Goal: Navigation & Orientation: Find specific page/section

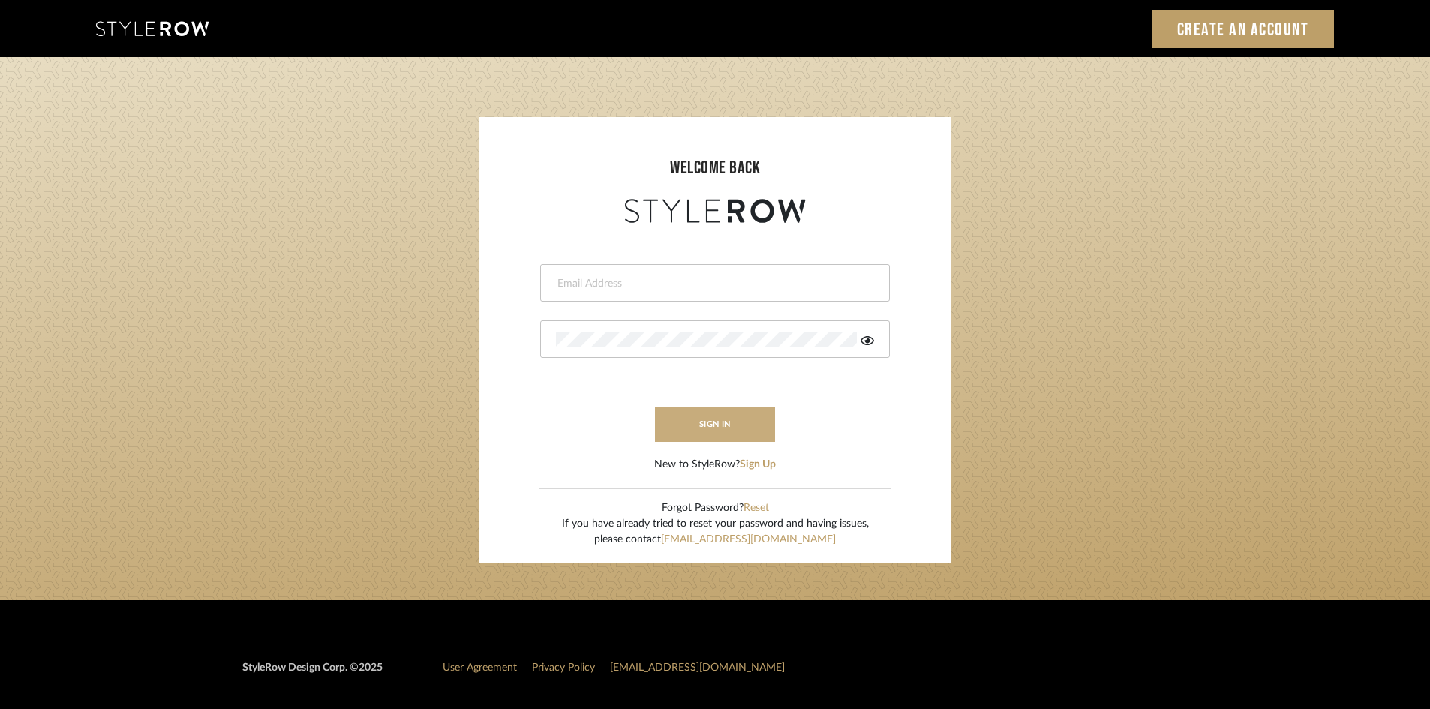
type input "chad@aurorafarewell.com"
click at [728, 436] on button "sign in" at bounding box center [715, 424] width 120 height 35
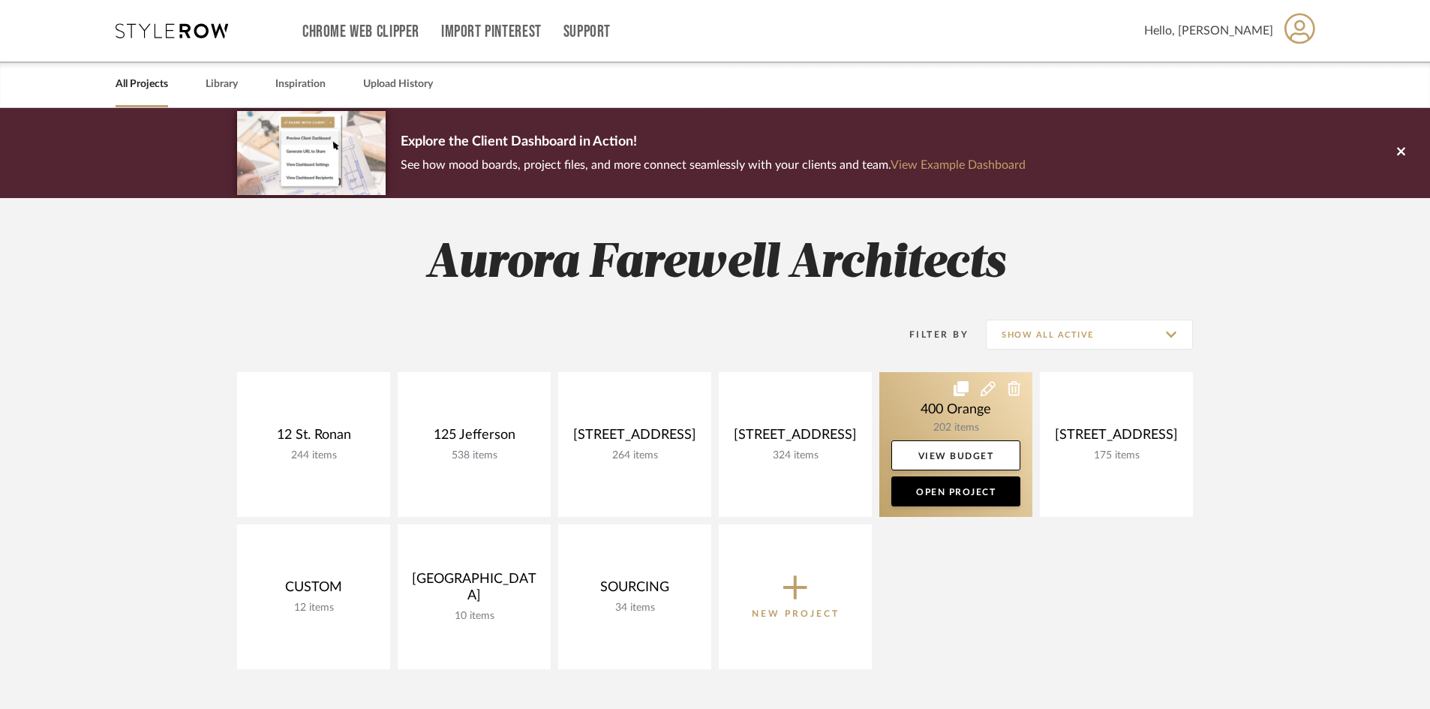
click at [914, 429] on link at bounding box center [955, 444] width 153 height 145
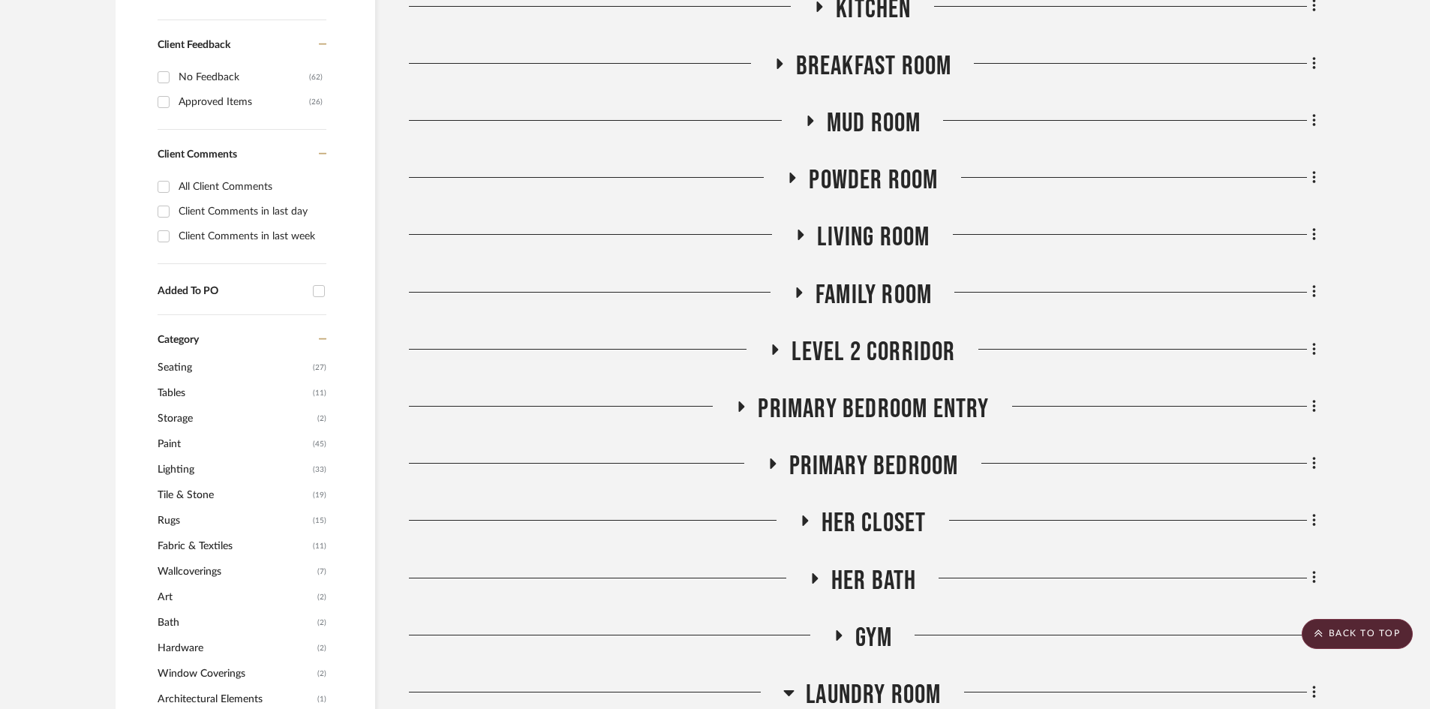
scroll to position [900, 0]
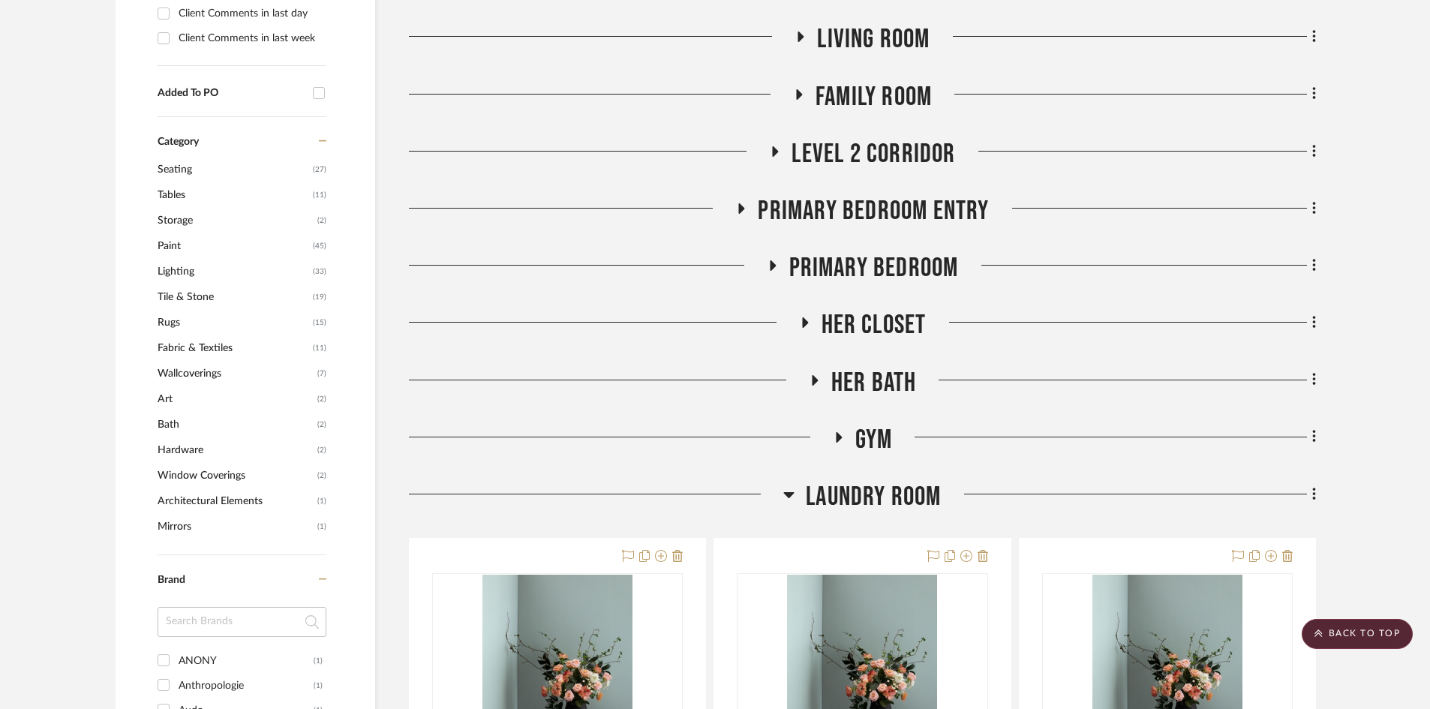
click at [840, 490] on span "Laundry Room" at bounding box center [873, 497] width 135 height 32
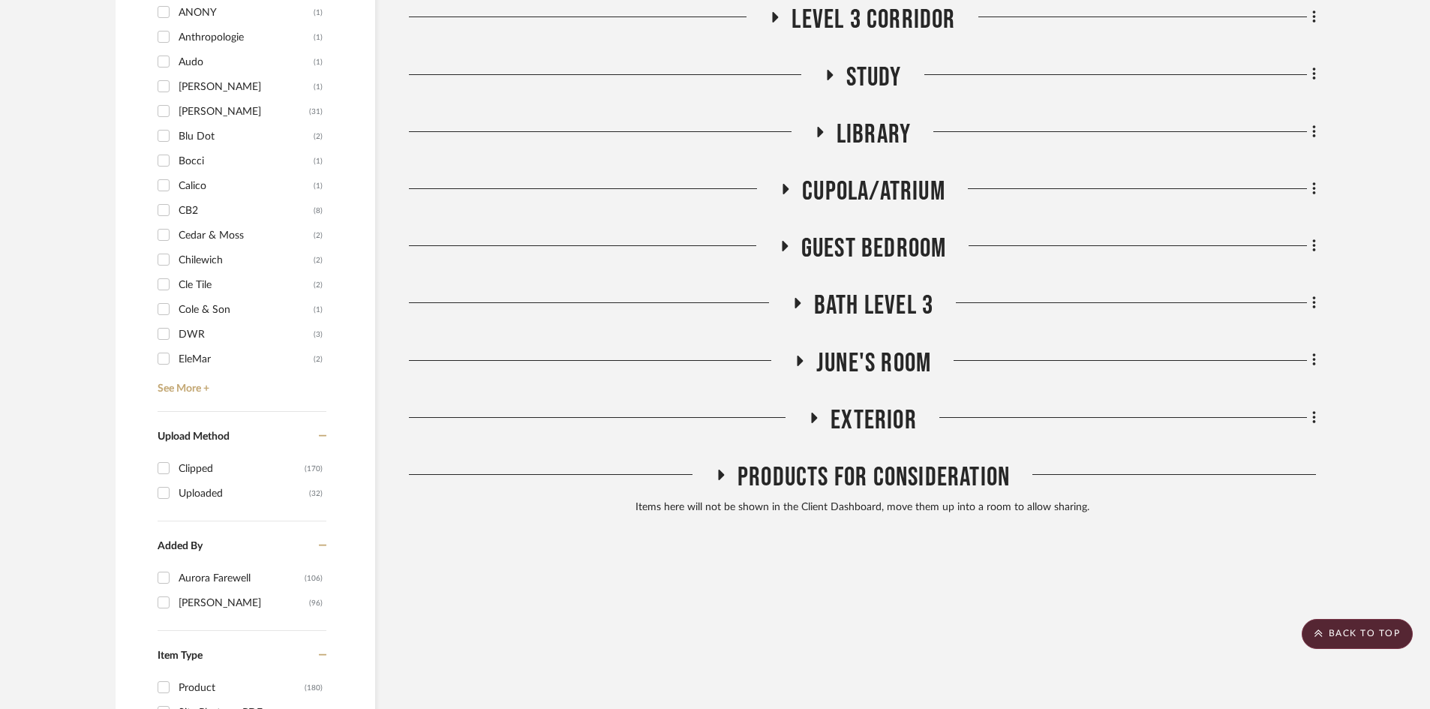
scroll to position [1546, 0]
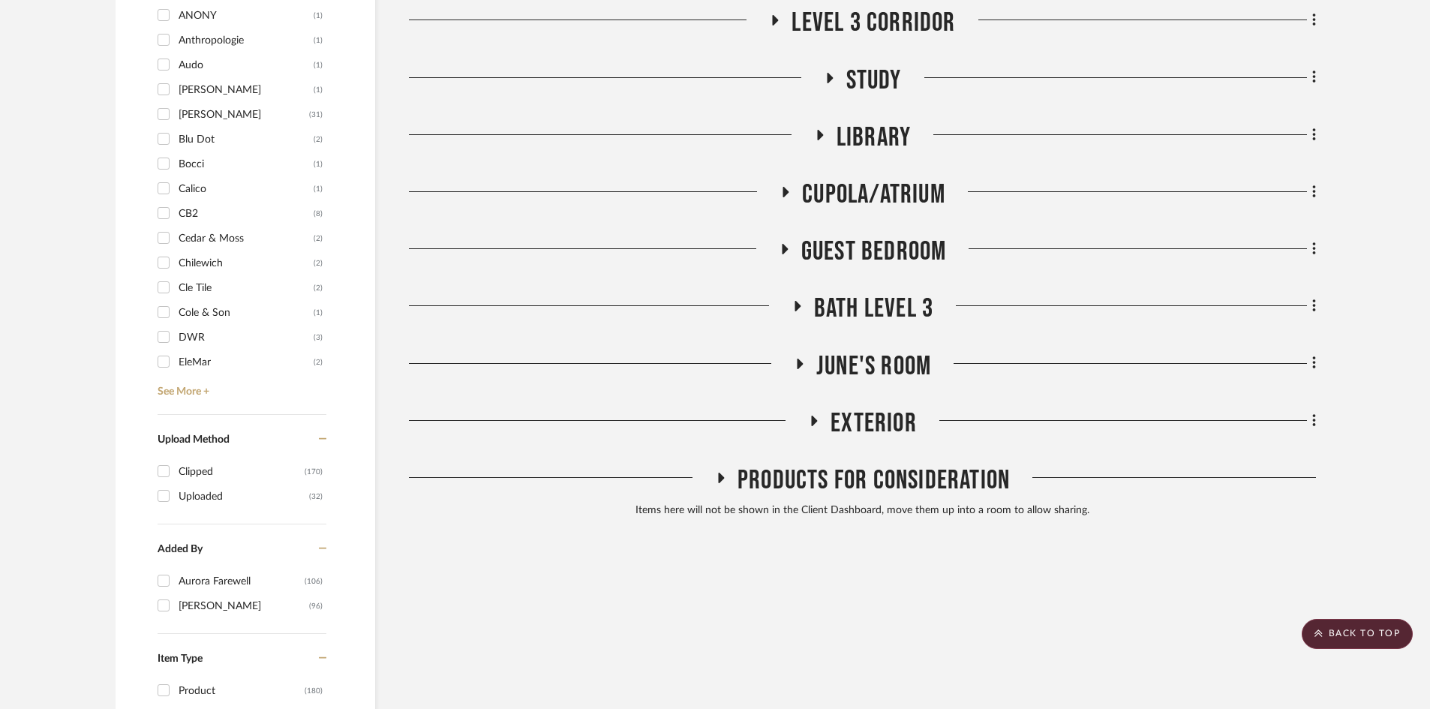
click at [855, 317] on span "Bath Level 3" at bounding box center [873, 309] width 119 height 32
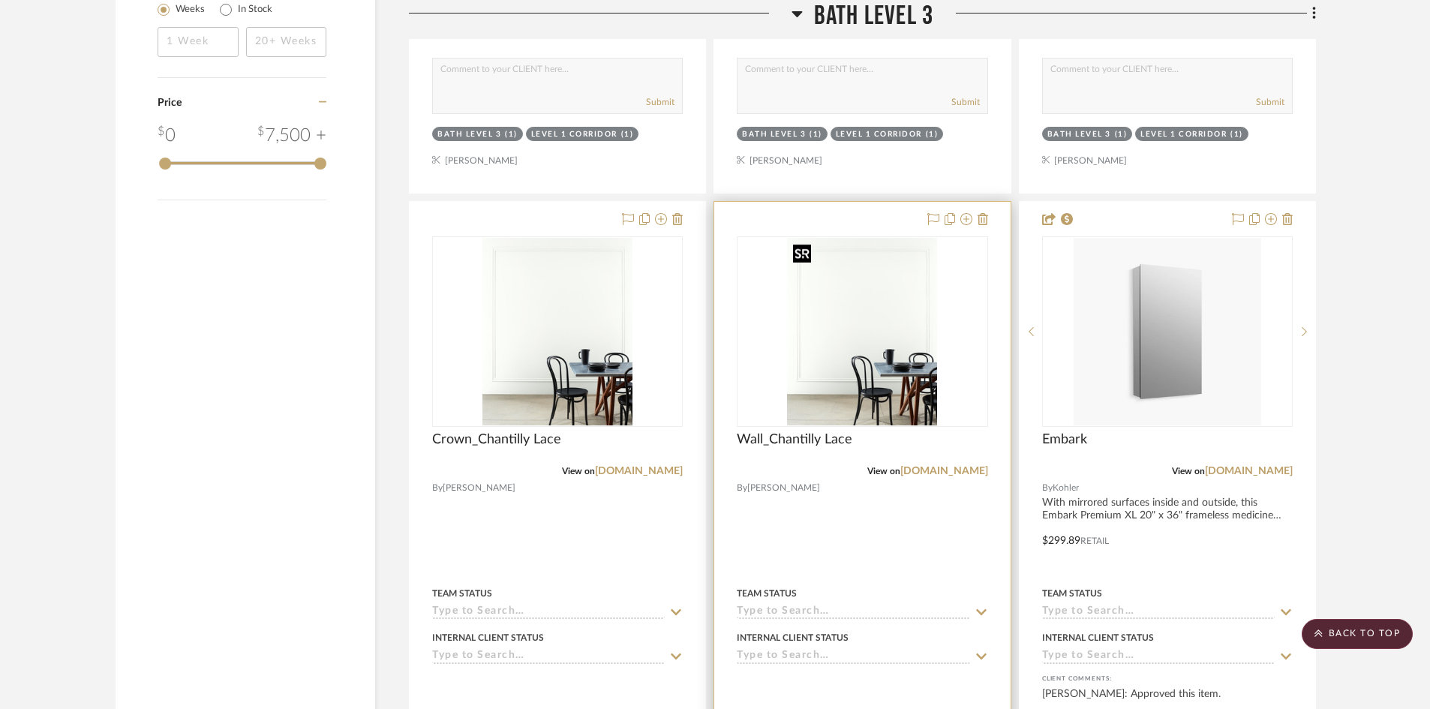
scroll to position [2521, 0]
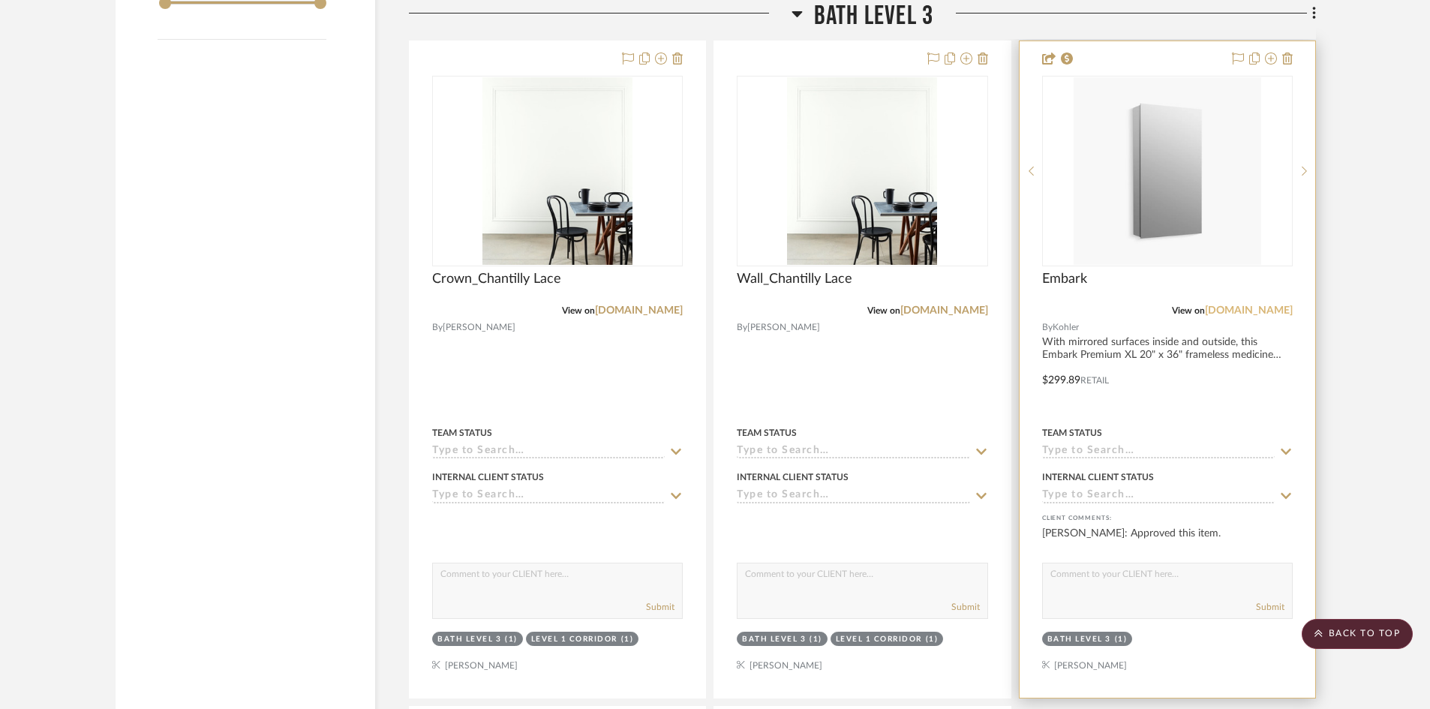
click at [1277, 309] on link "[DOMAIN_NAME]" at bounding box center [1249, 310] width 88 height 11
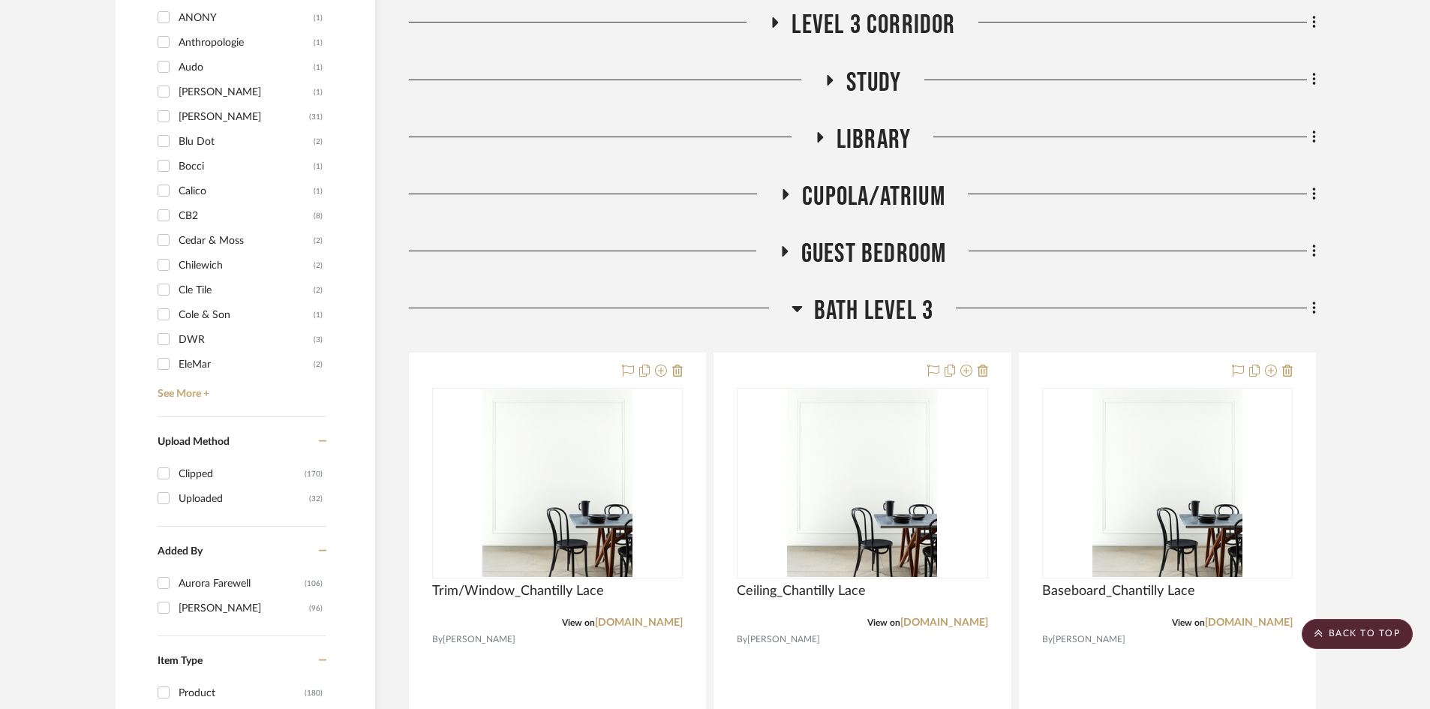
scroll to position [1246, 0]
